Goal: Information Seeking & Learning: Learn about a topic

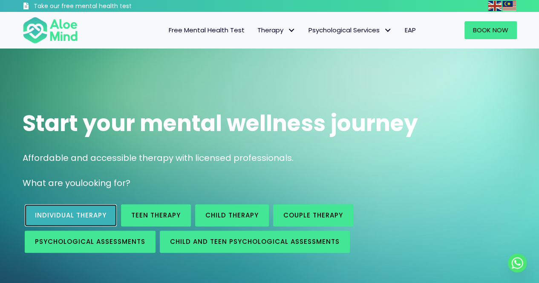
click at [49, 212] on span "Individual therapy" at bounding box center [71, 215] width 72 height 9
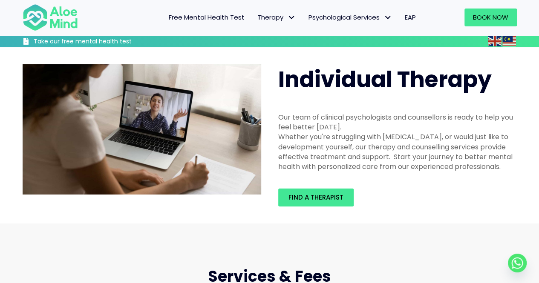
scroll to position [213, 0]
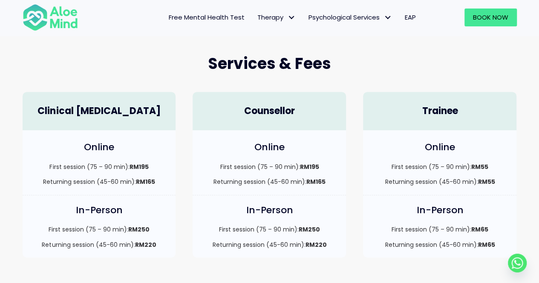
click at [354, 216] on div "In-Person First session (75 – 90 min): RM250 Returning session (45-60 min): RM2…" at bounding box center [269, 230] width 170 height 71
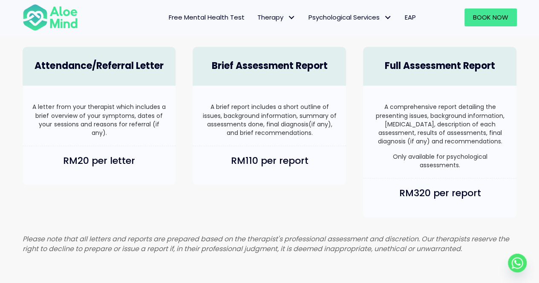
scroll to position [554, 0]
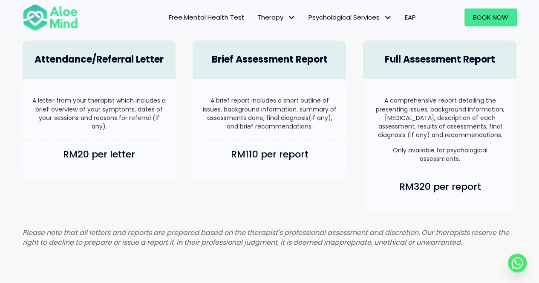
click at [229, 15] on span "Free Mental Health Test" at bounding box center [207, 17] width 76 height 9
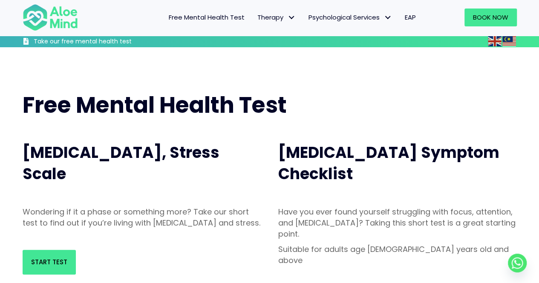
scroll to position [43, 0]
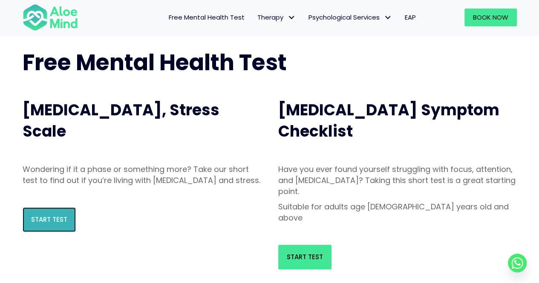
click at [44, 232] on link "Start Test" at bounding box center [49, 219] width 53 height 25
